Goal: Download file/media

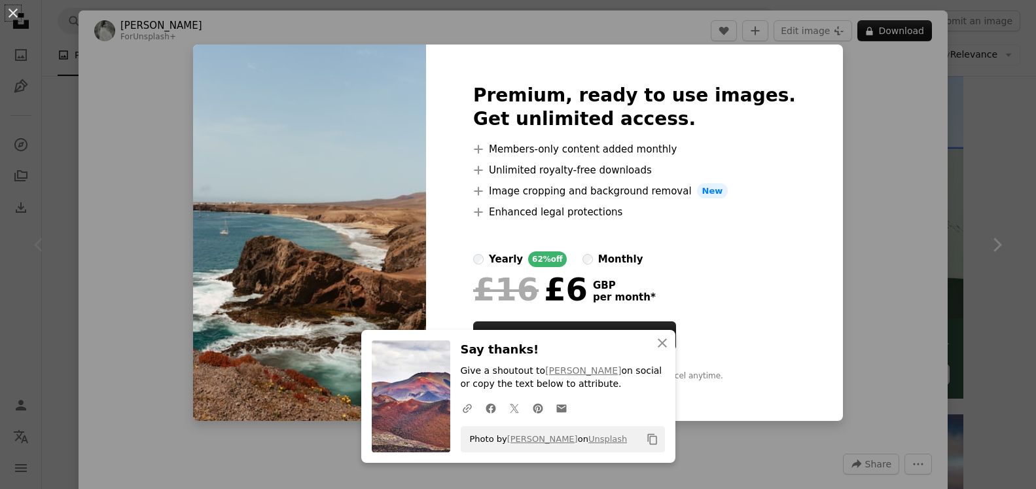
scroll to position [134, 0]
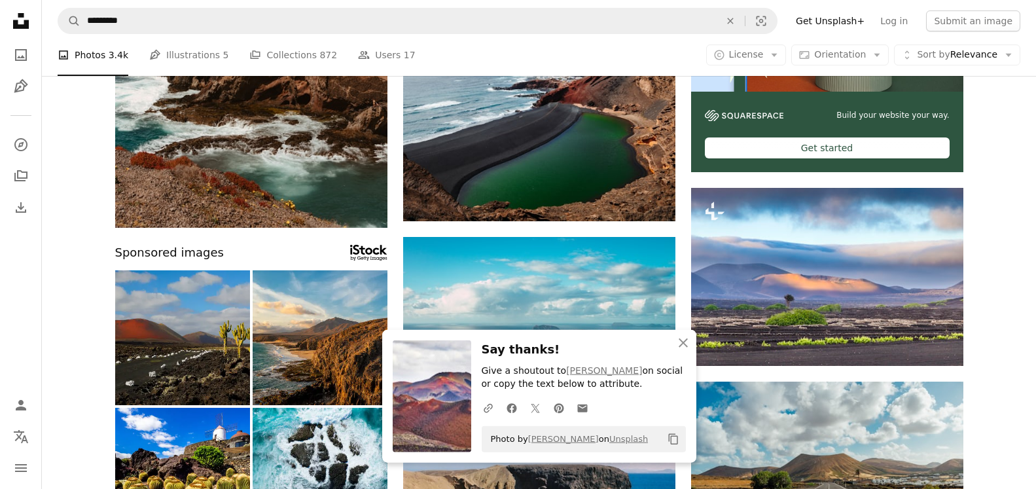
scroll to position [401, 0]
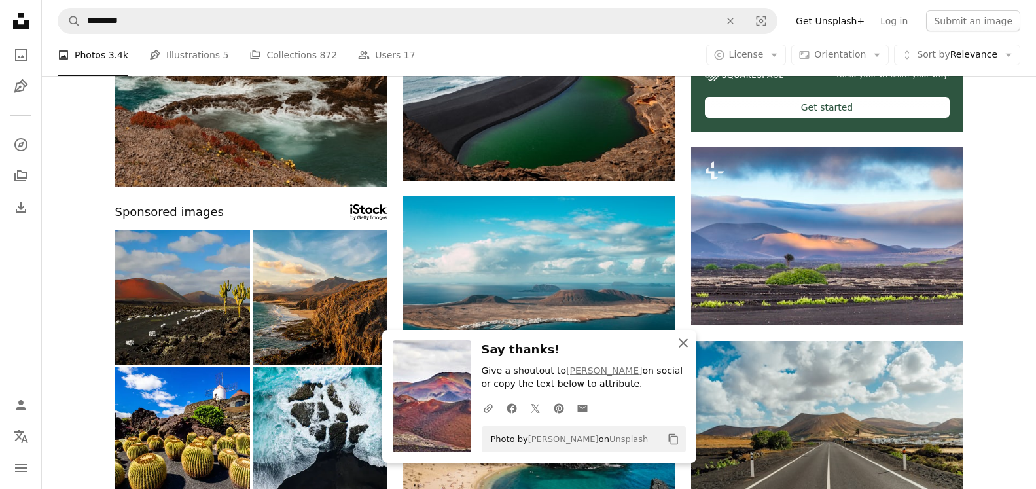
click at [685, 342] on icon "button" at bounding box center [683, 342] width 9 height 9
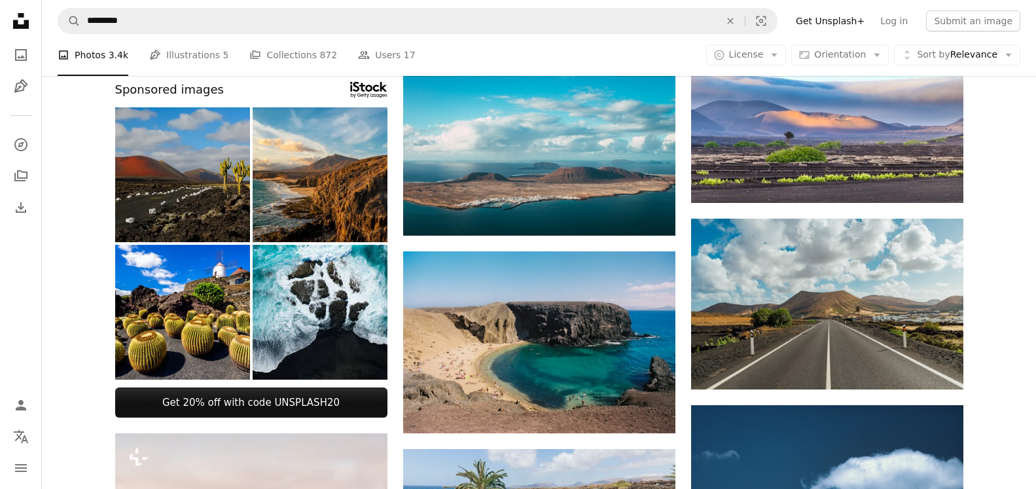
scroll to position [534, 0]
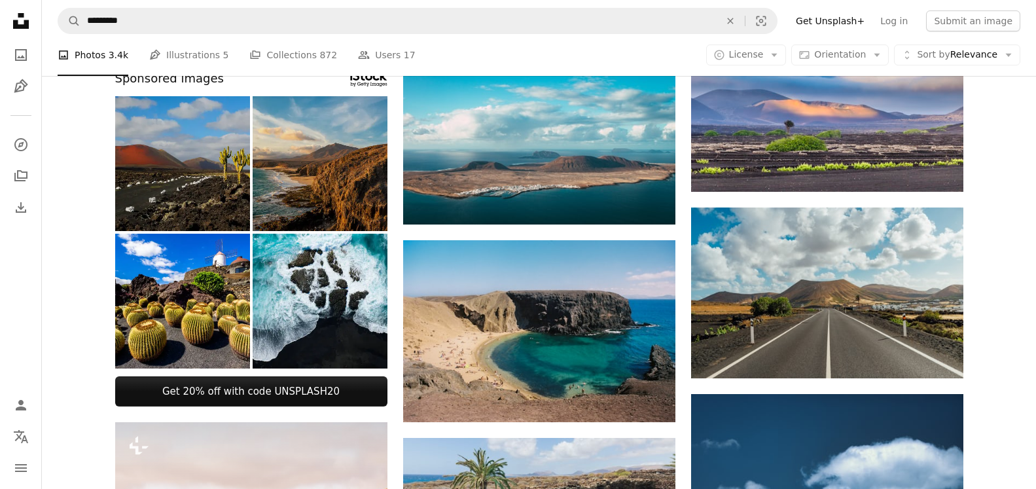
click at [328, 168] on img at bounding box center [320, 163] width 135 height 135
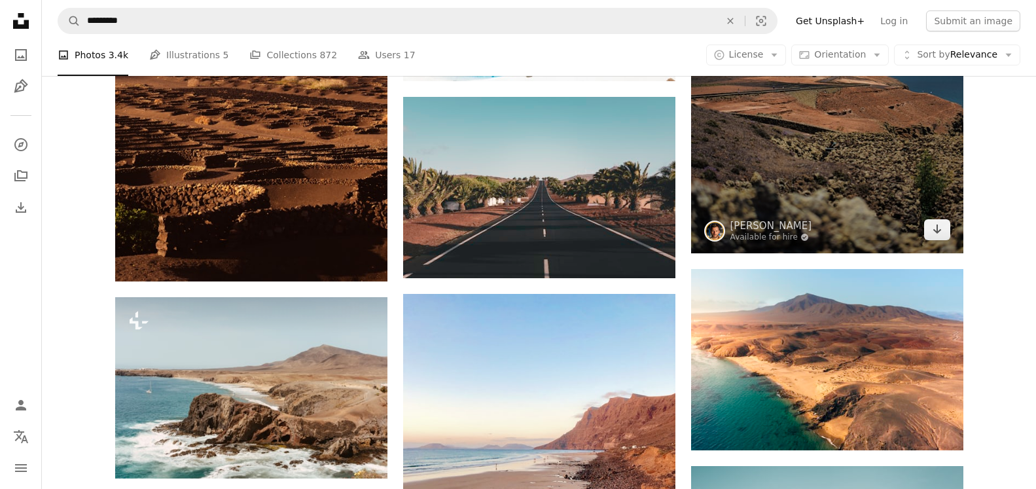
scroll to position [1135, 0]
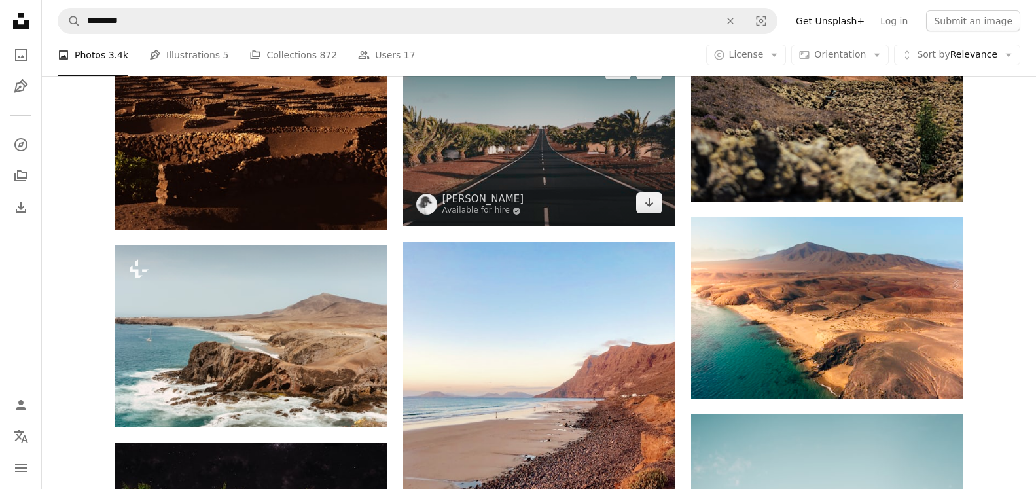
click at [531, 162] on img at bounding box center [539, 135] width 272 height 181
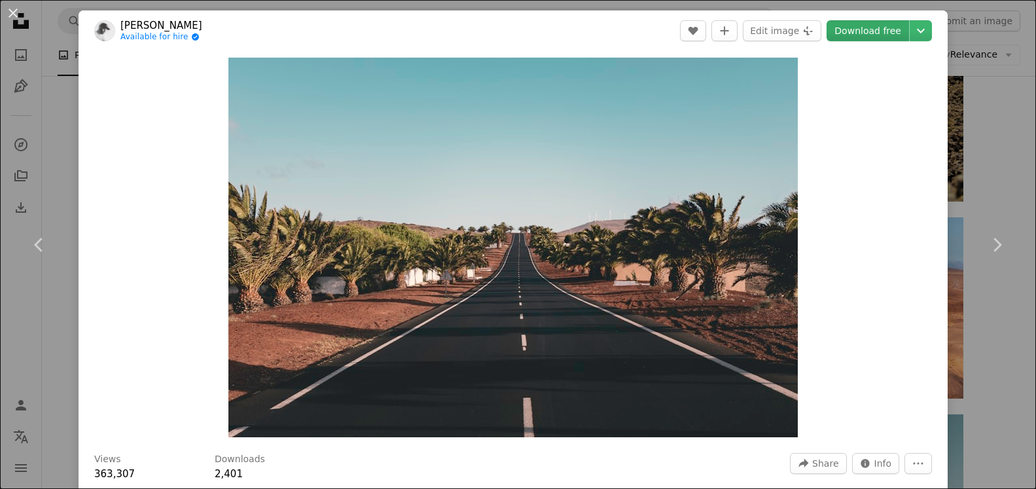
click at [858, 29] on link "Download free" at bounding box center [868, 30] width 82 height 21
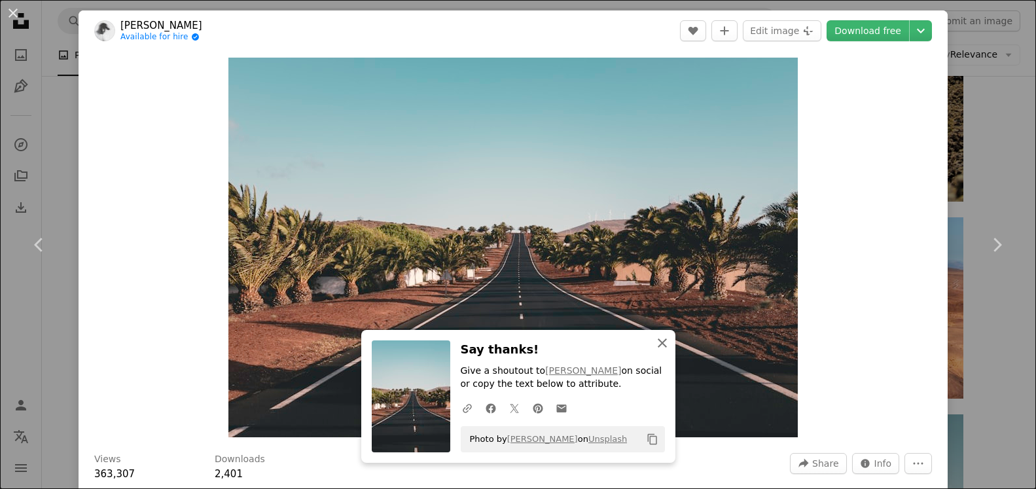
click at [659, 340] on icon "button" at bounding box center [662, 342] width 9 height 9
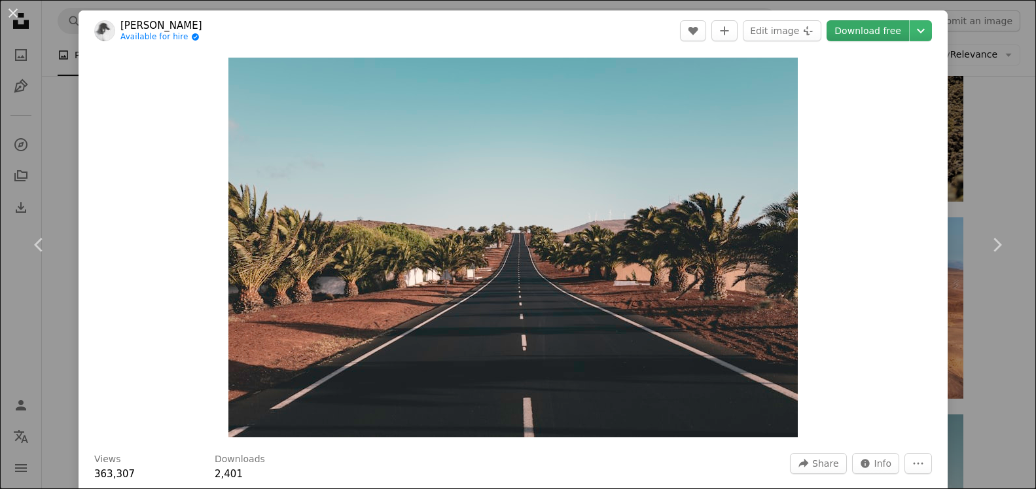
click at [865, 27] on link "Download free" at bounding box center [868, 30] width 82 height 21
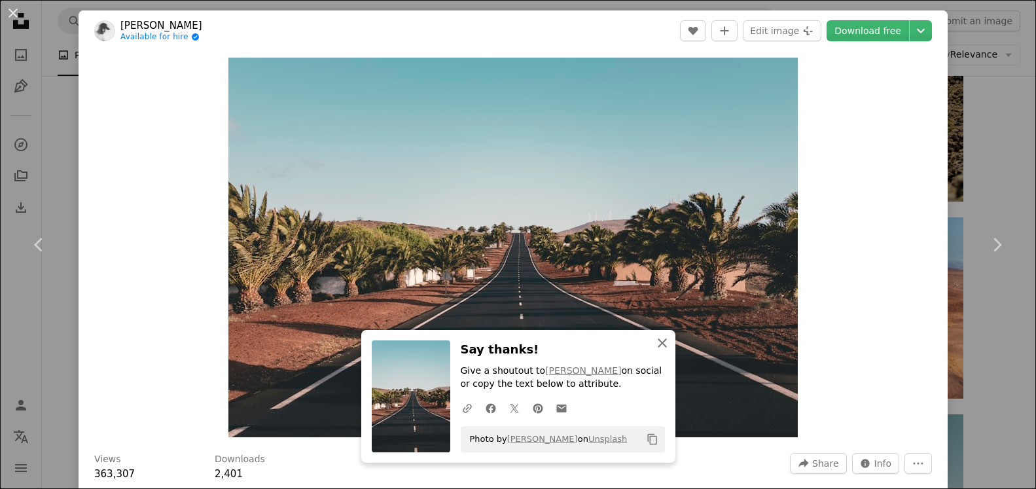
click at [661, 338] on icon "An X shape" at bounding box center [662, 343] width 16 height 16
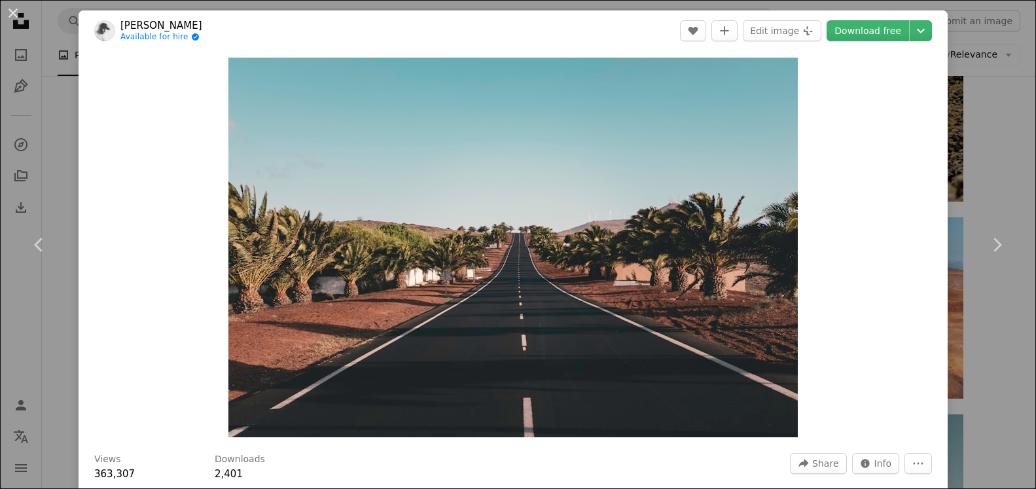
click at [829, 293] on div "Zoom in" at bounding box center [513, 247] width 869 height 393
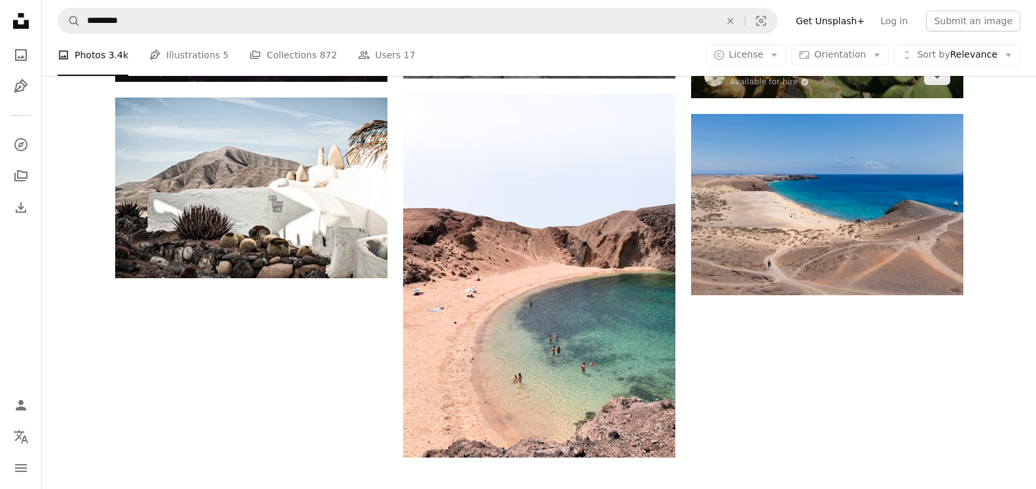
scroll to position [1869, 0]
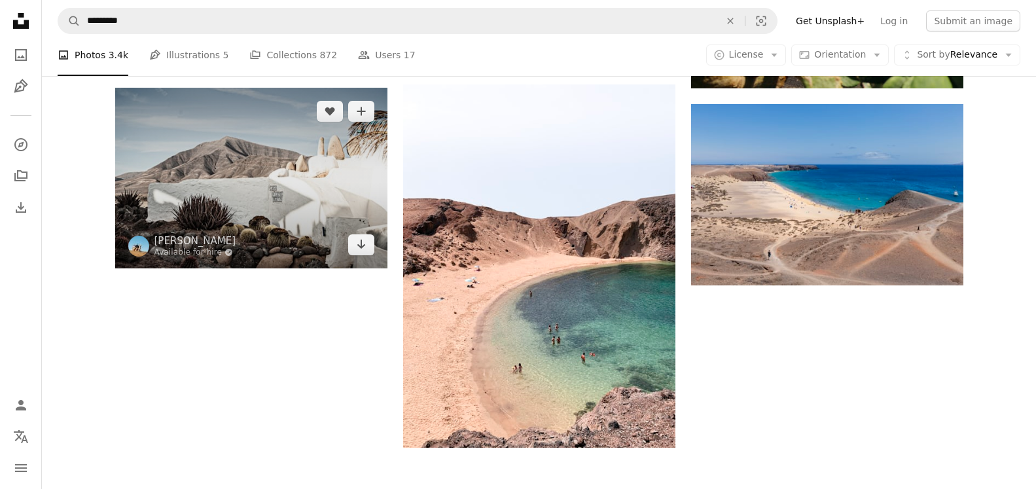
click at [315, 179] on img at bounding box center [251, 178] width 272 height 181
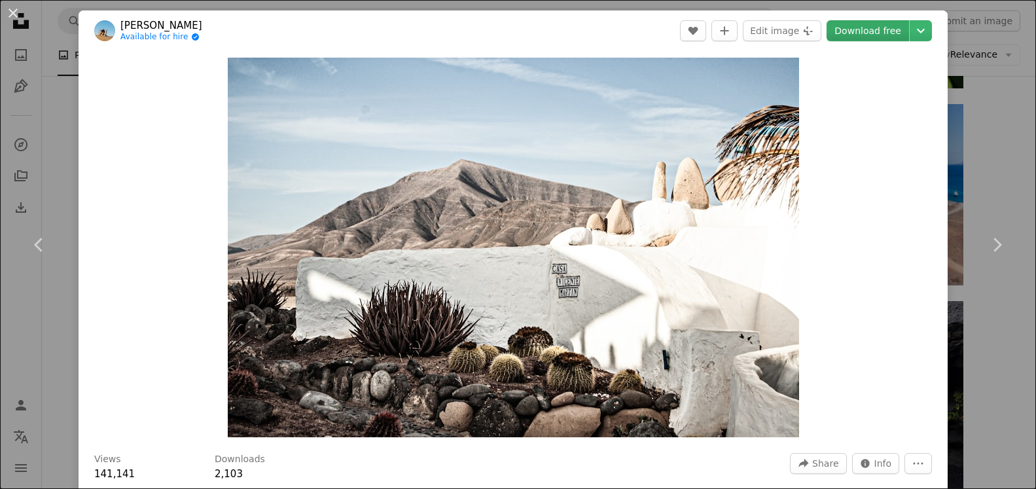
click at [864, 30] on link "Download free" at bounding box center [868, 30] width 82 height 21
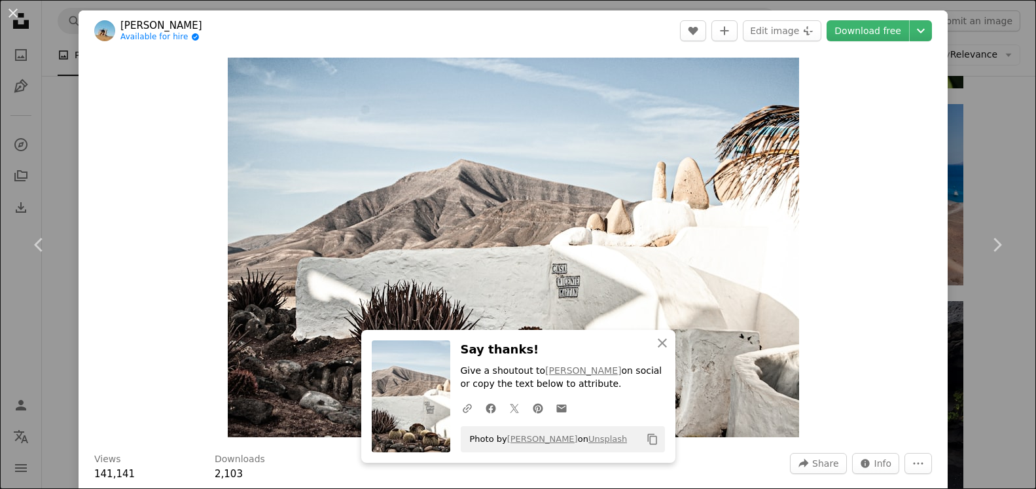
click at [899, 278] on div "Zoom in" at bounding box center [513, 247] width 869 height 393
click at [663, 340] on icon "An X shape" at bounding box center [662, 343] width 16 height 16
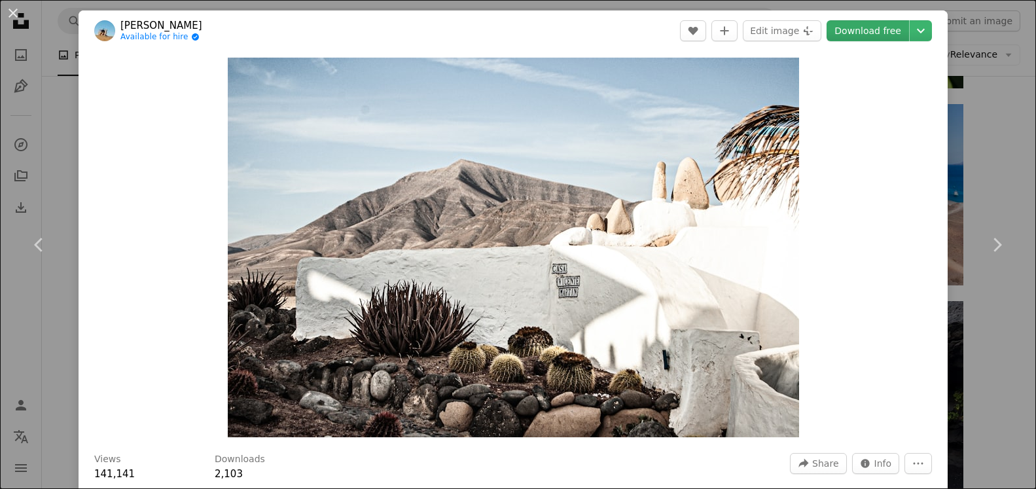
click at [870, 25] on link "Download free" at bounding box center [868, 30] width 82 height 21
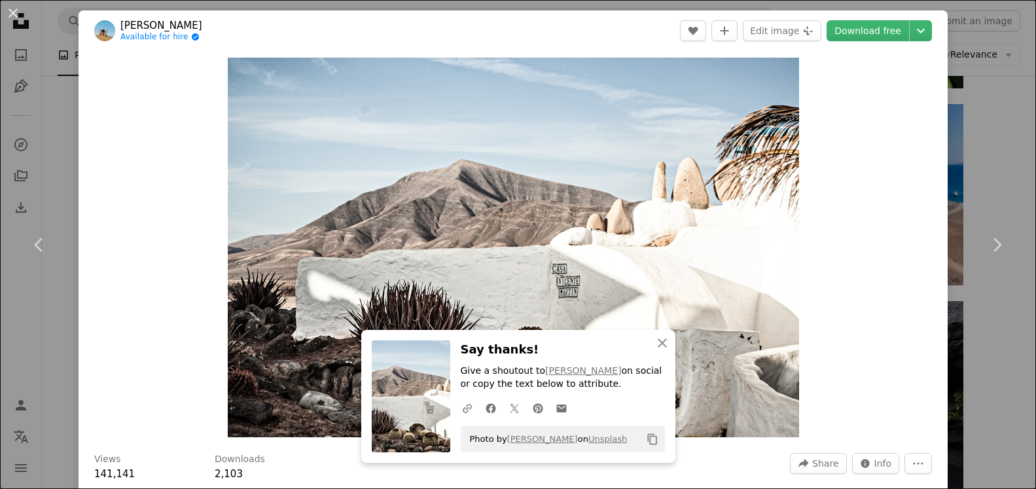
click at [866, 272] on div "Zoom in" at bounding box center [513, 247] width 869 height 393
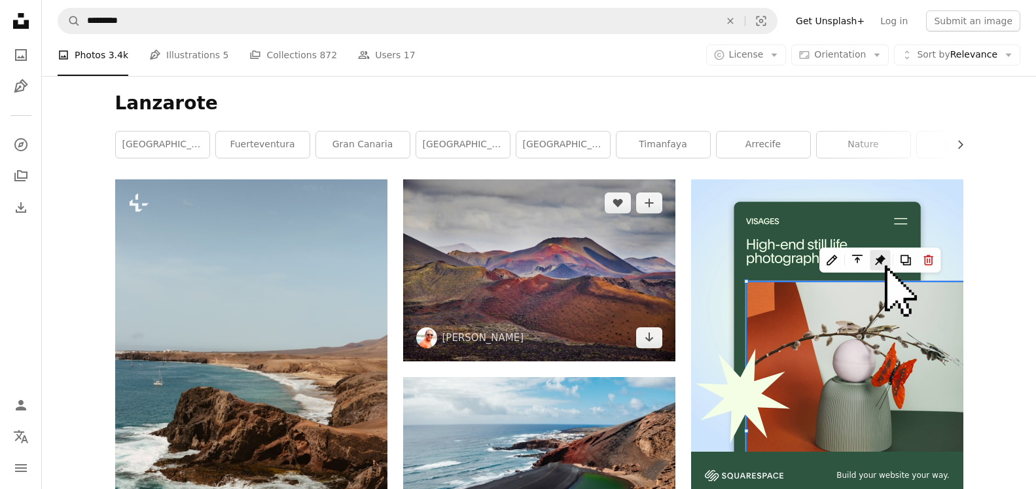
click at [552, 274] on img at bounding box center [539, 270] width 272 height 182
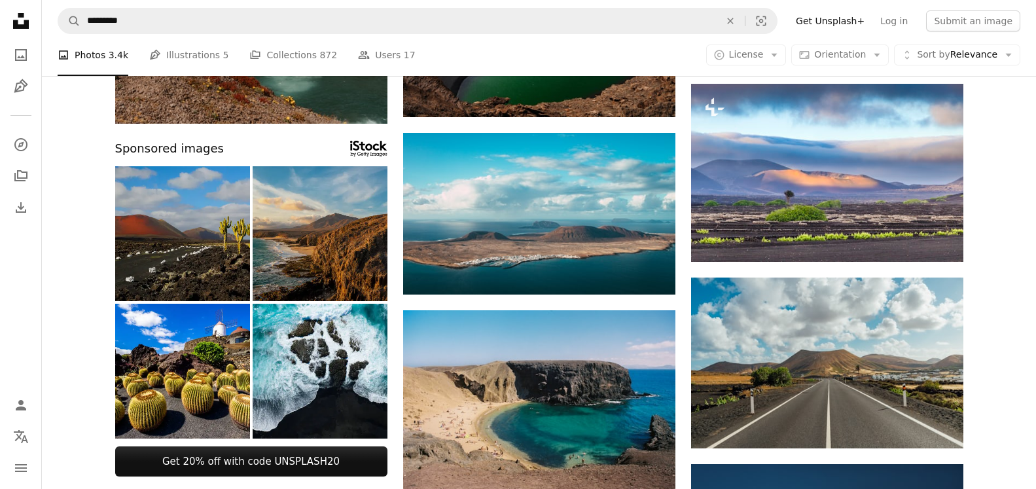
scroll to position [467, 0]
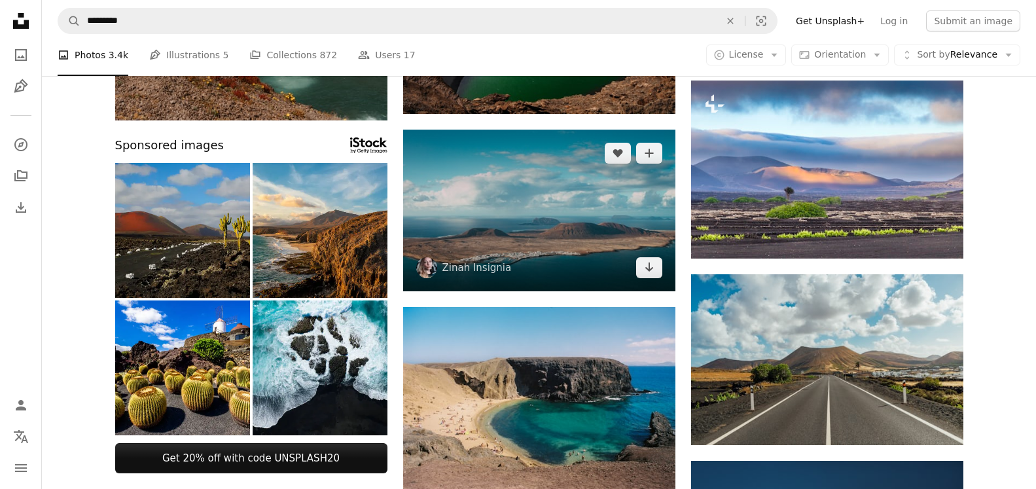
click at [586, 232] on img at bounding box center [539, 211] width 272 height 162
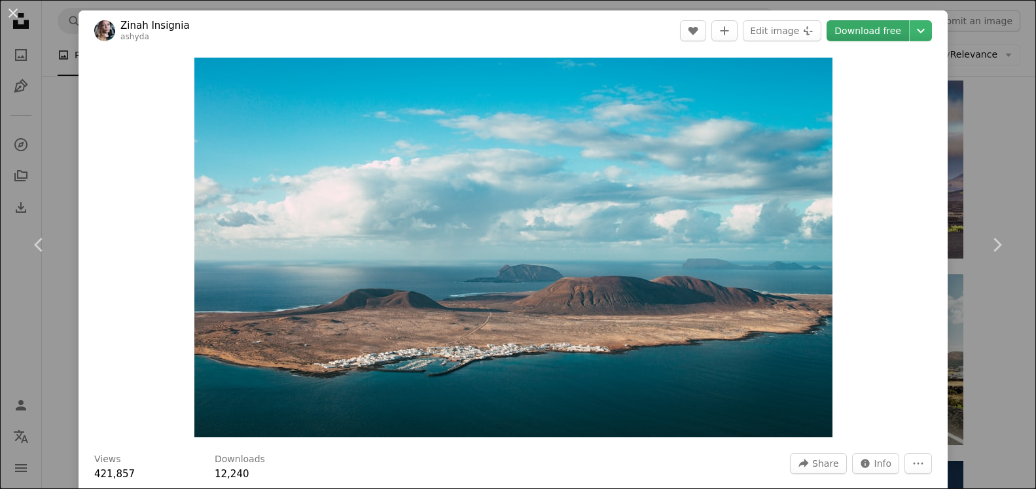
click at [868, 29] on link "Download free" at bounding box center [868, 30] width 82 height 21
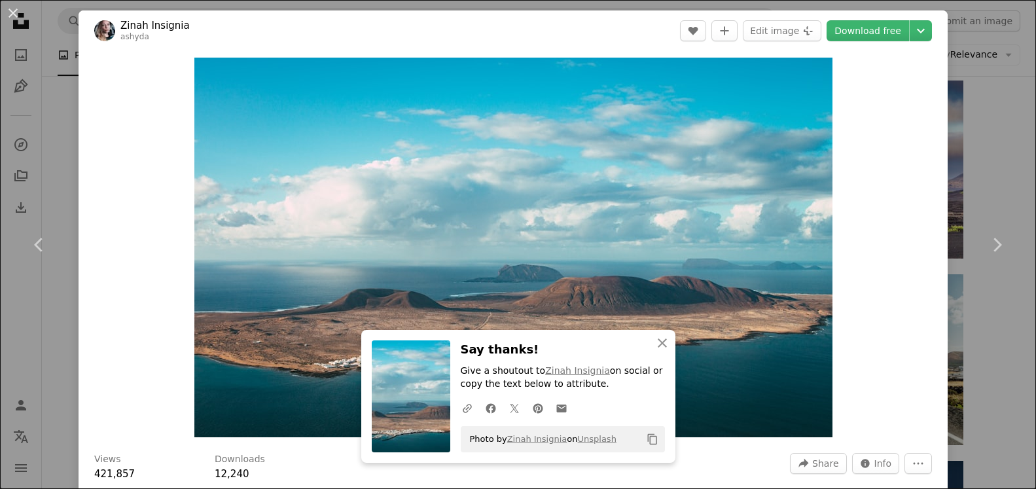
click at [905, 292] on div "Zoom in" at bounding box center [513, 247] width 869 height 393
click at [662, 335] on icon "An X shape" at bounding box center [662, 343] width 16 height 16
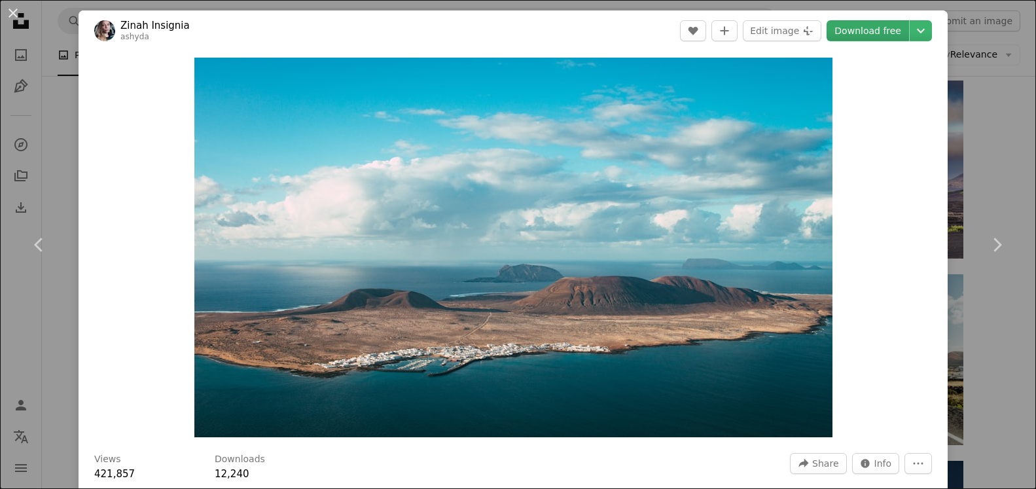
click at [859, 29] on link "Download free" at bounding box center [868, 30] width 82 height 21
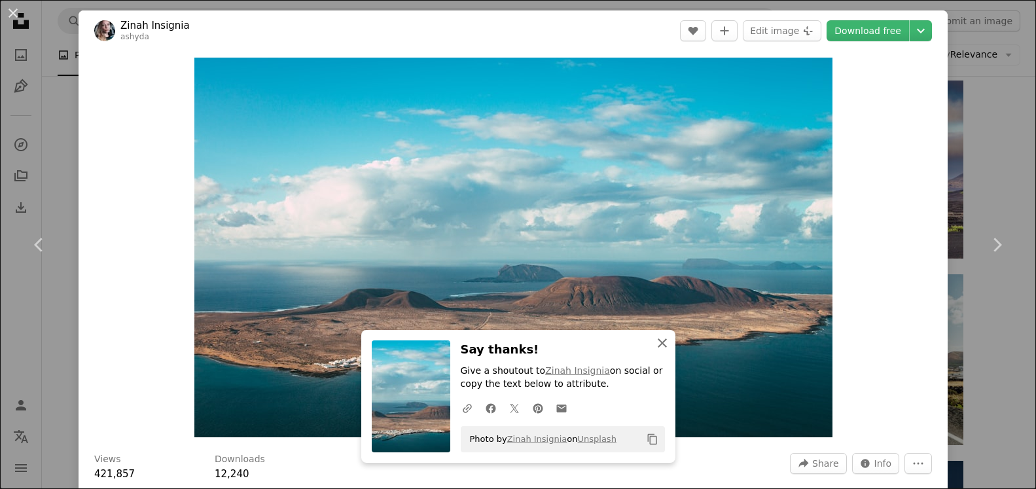
click at [660, 338] on icon "An X shape" at bounding box center [662, 343] width 16 height 16
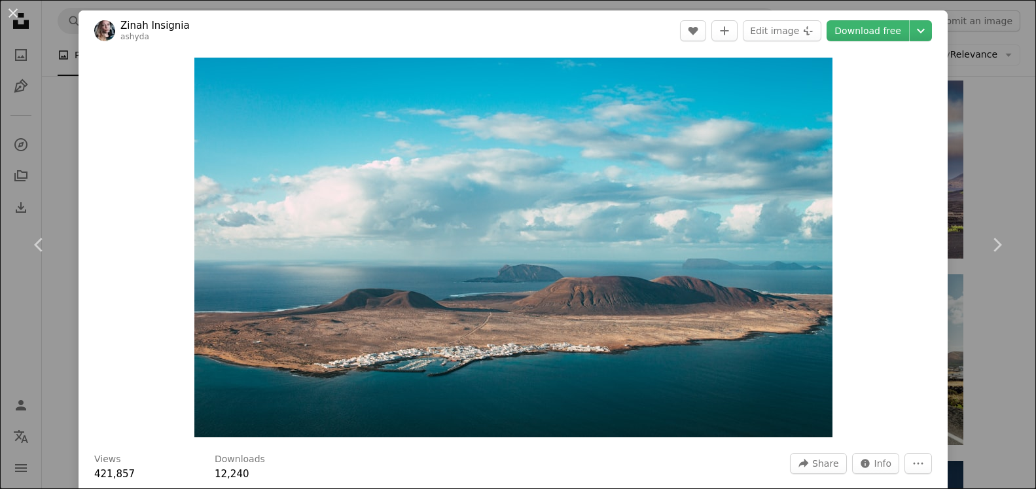
click at [988, 308] on div "An X shape Chevron left Chevron right Zinah Insignia ashyda A heart A plus sign…" at bounding box center [518, 244] width 1036 height 489
